Goal: Information Seeking & Learning: Learn about a topic

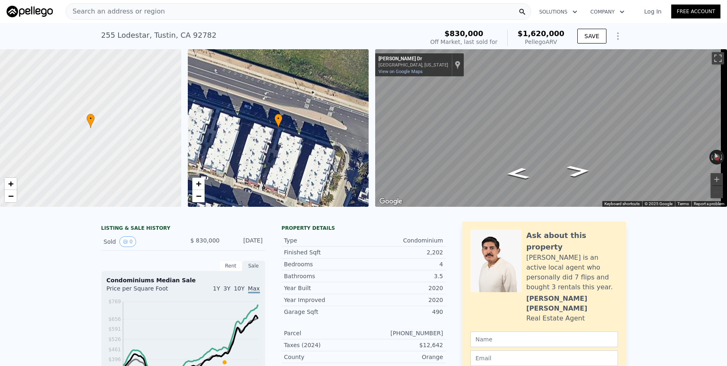
click at [194, 14] on div "Search an address or region" at bounding box center [298, 11] width 465 height 16
checkbox input "true"
type input "$ 1,548,000"
type input "$ 568,168"
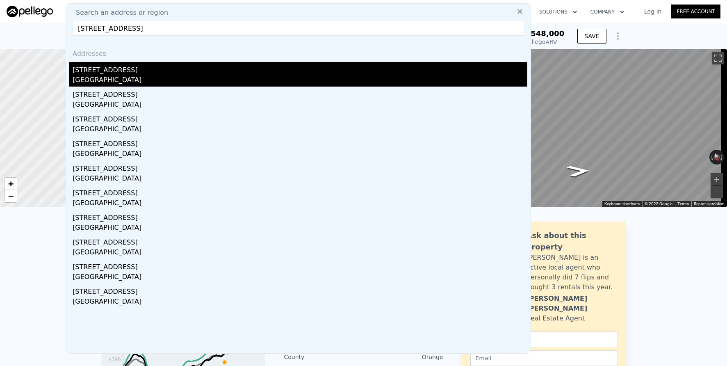
type input "[STREET_ADDRESS]"
click at [196, 68] on div "[STREET_ADDRESS]" at bounding box center [300, 68] width 455 height 13
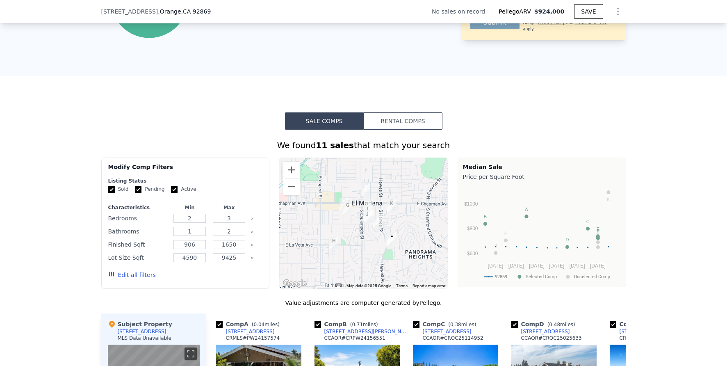
scroll to position [506, 0]
click at [291, 176] on button "Zoom in" at bounding box center [291, 169] width 16 height 16
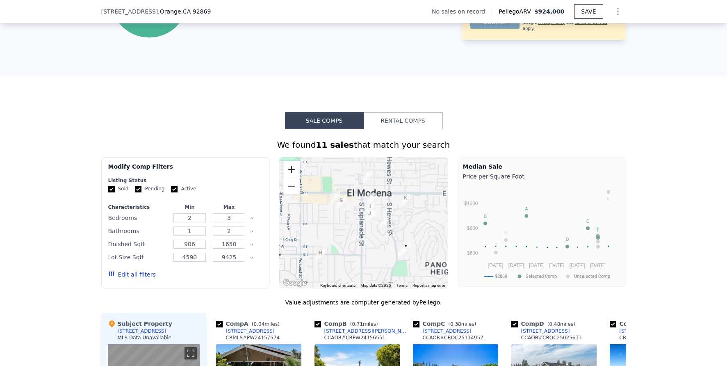
click at [291, 176] on button "Zoom in" at bounding box center [291, 169] width 16 height 16
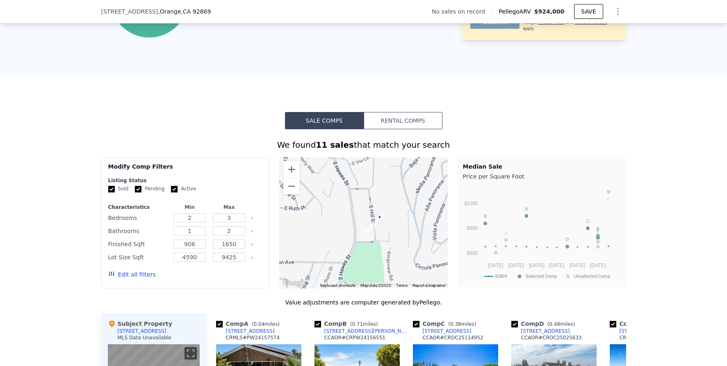
drag, startPoint x: 364, startPoint y: 225, endPoint x: 305, endPoint y: 173, distance: 79.1
click at [305, 173] on div at bounding box center [363, 222] width 168 height 131
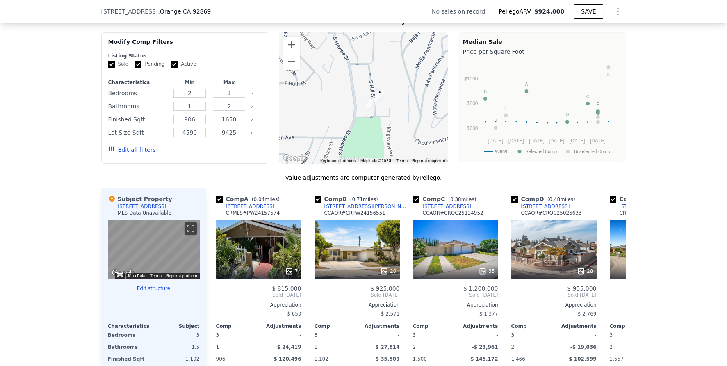
scroll to position [761, 0]
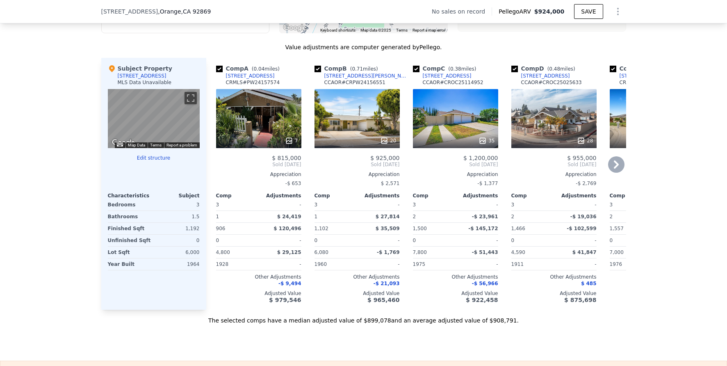
click at [244, 137] on div "7" at bounding box center [258, 118] width 85 height 59
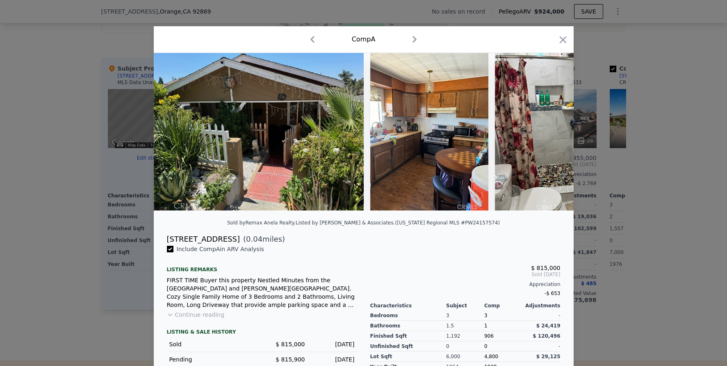
drag, startPoint x: 690, startPoint y: 160, endPoint x: 670, endPoint y: 161, distance: 19.7
click at [690, 160] on div at bounding box center [363, 183] width 727 height 366
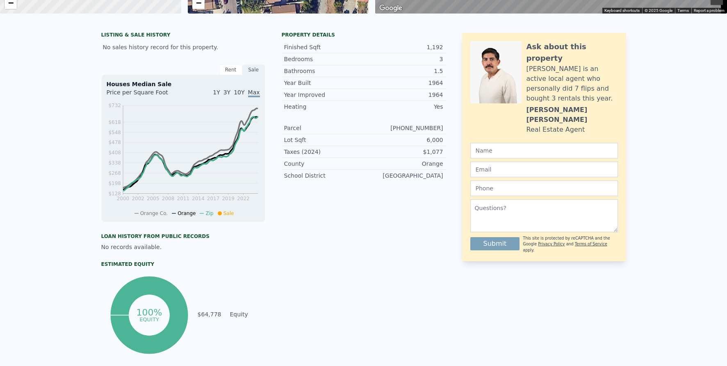
scroll to position [3, 0]
